Goal: Find specific page/section

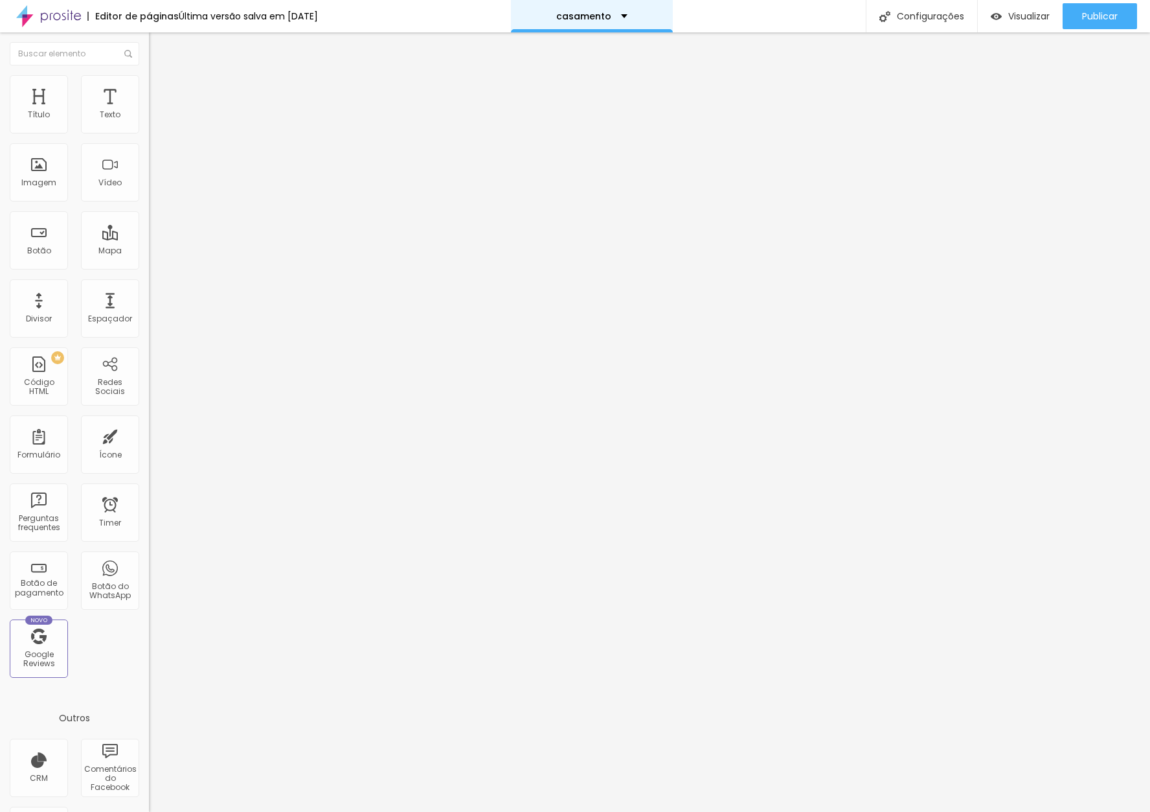
click at [610, 15] on p "casamento" at bounding box center [583, 16] width 55 height 9
click at [534, 56] on link "lives" at bounding box center [523, 50] width 21 height 14
click at [71, 16] on img at bounding box center [48, 16] width 65 height 32
